Goal: Browse casually

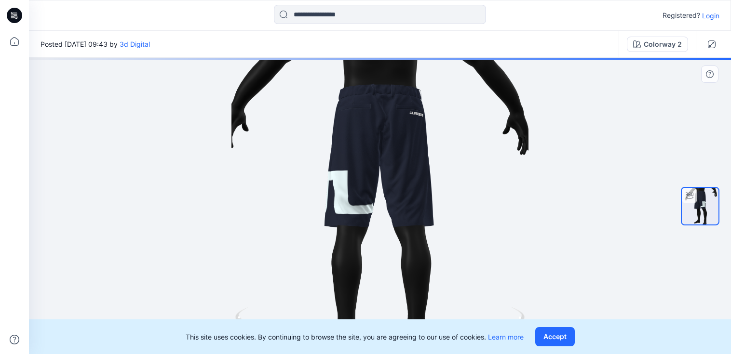
drag, startPoint x: 498, startPoint y: 174, endPoint x: 390, endPoint y: 184, distance: 109.0
click at [390, 184] on div at bounding box center [380, 206] width 702 height 297
click at [384, 181] on div at bounding box center [380, 206] width 702 height 297
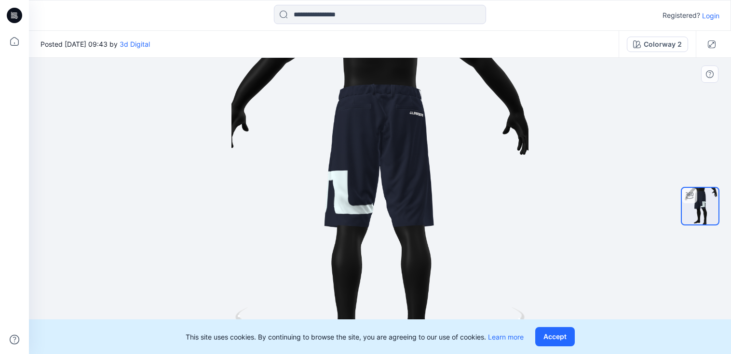
click at [382, 162] on div at bounding box center [380, 206] width 702 height 297
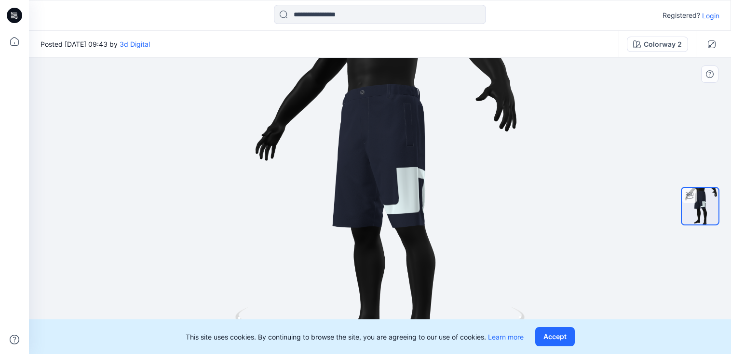
drag, startPoint x: 380, startPoint y: 136, endPoint x: 521, endPoint y: 121, distance: 141.1
click at [521, 121] on div at bounding box center [380, 206] width 702 height 297
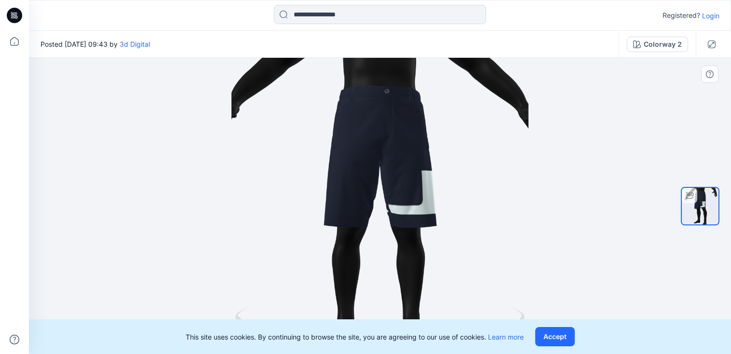
drag, startPoint x: 406, startPoint y: 129, endPoint x: 441, endPoint y: 127, distance: 35.2
click at [441, 127] on div at bounding box center [380, 206] width 702 height 297
drag, startPoint x: 439, startPoint y: 129, endPoint x: 446, endPoint y: 127, distance: 7.5
click at [446, 127] on div at bounding box center [380, 206] width 702 height 297
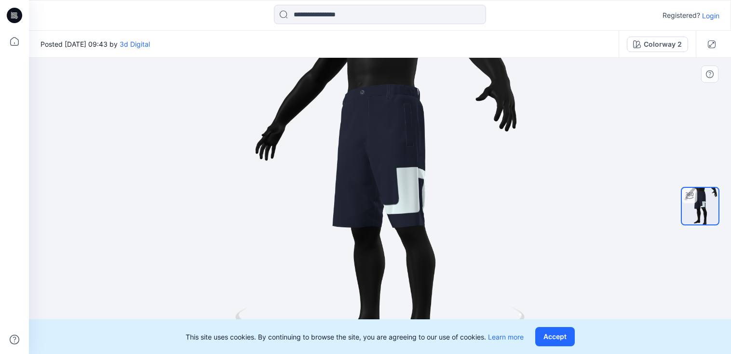
drag, startPoint x: 418, startPoint y: 129, endPoint x: 346, endPoint y: 123, distance: 73.1
click at [346, 123] on div at bounding box center [380, 206] width 702 height 297
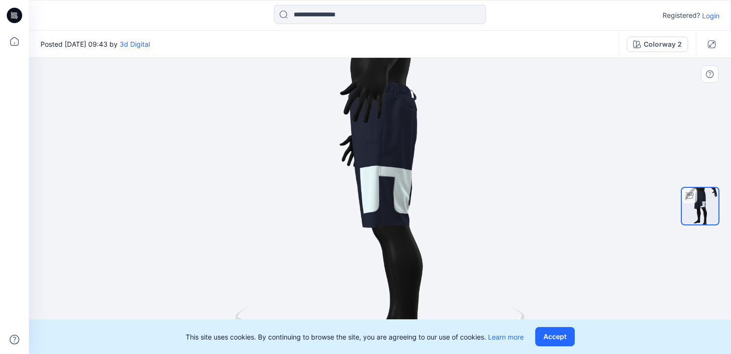
drag, startPoint x: 422, startPoint y: 121, endPoint x: 403, endPoint y: 121, distance: 19.3
click at [403, 121] on div at bounding box center [380, 206] width 702 height 297
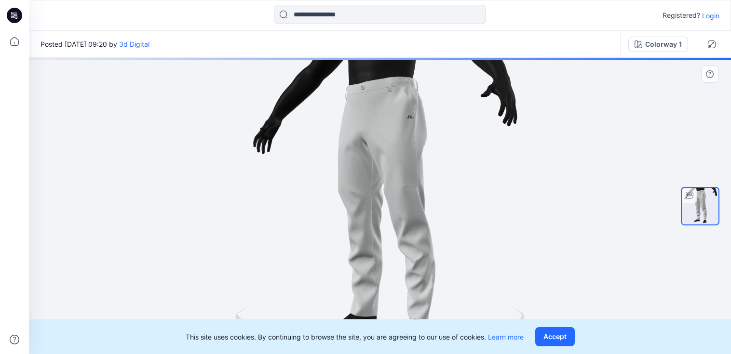
drag, startPoint x: 461, startPoint y: 155, endPoint x: 469, endPoint y: 154, distance: 7.3
click at [469, 154] on div at bounding box center [380, 206] width 702 height 297
